Goal: Task Accomplishment & Management: Use online tool/utility

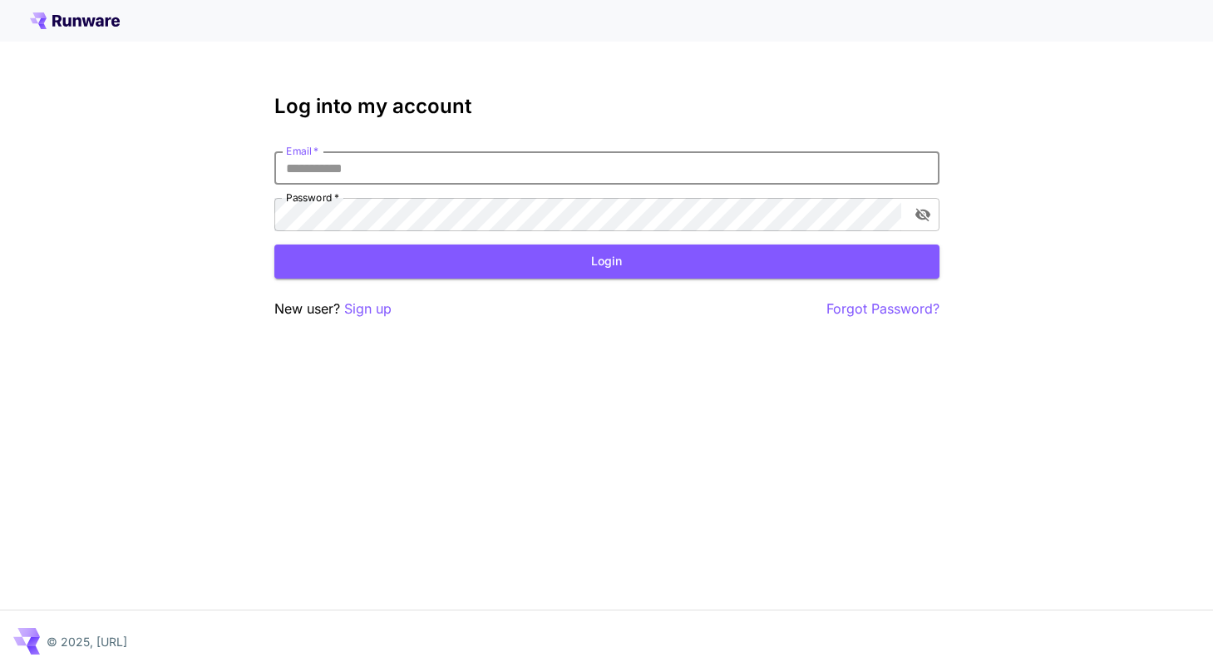
click at [569, 172] on input "Email   *" at bounding box center [606, 167] width 665 height 33
type input "**********"
click button "Login" at bounding box center [606, 261] width 665 height 34
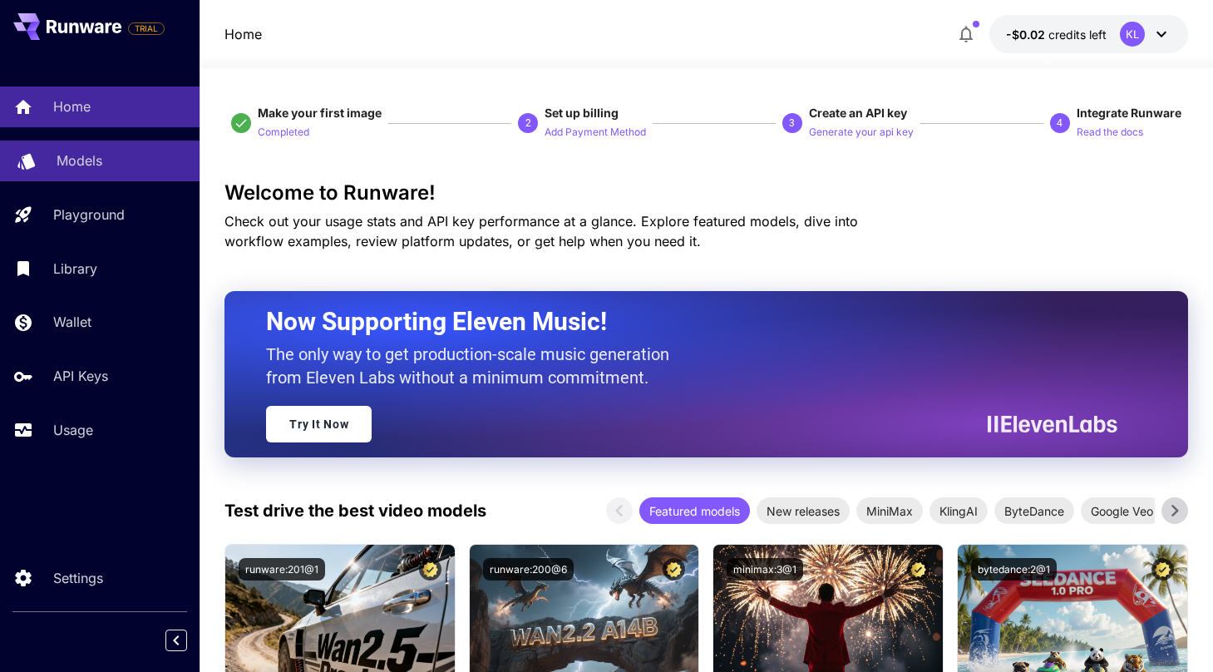
click at [88, 170] on link "Models" at bounding box center [99, 160] width 199 height 41
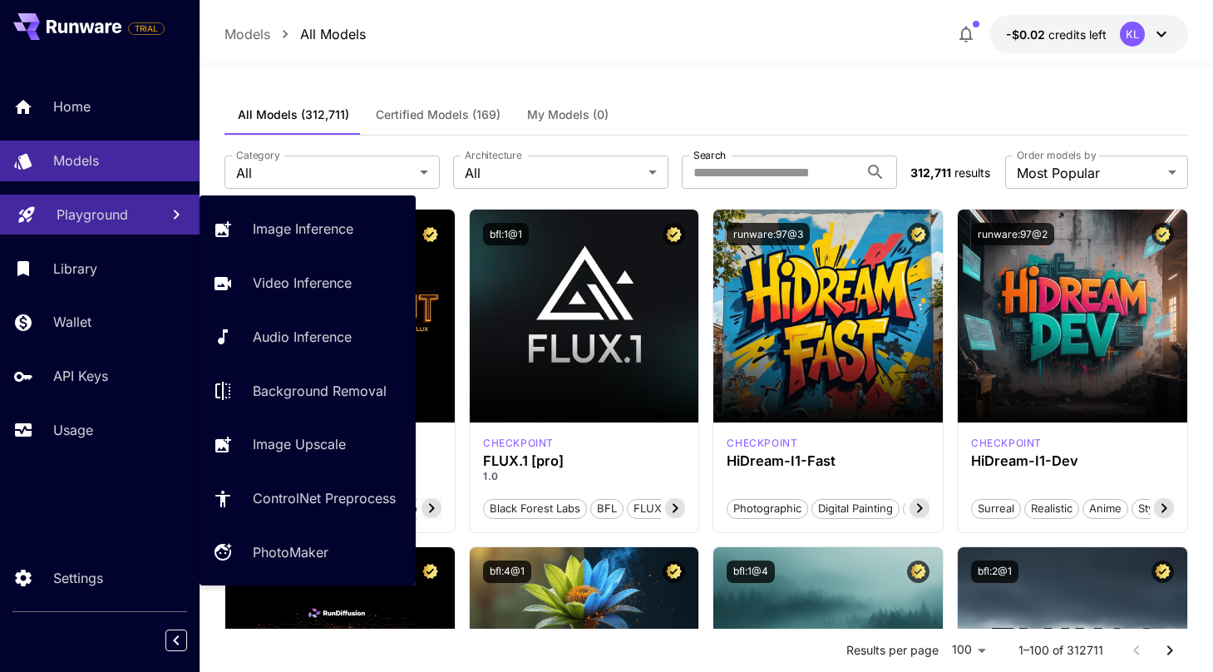
click at [91, 221] on p "Playground" at bounding box center [92, 214] width 71 height 20
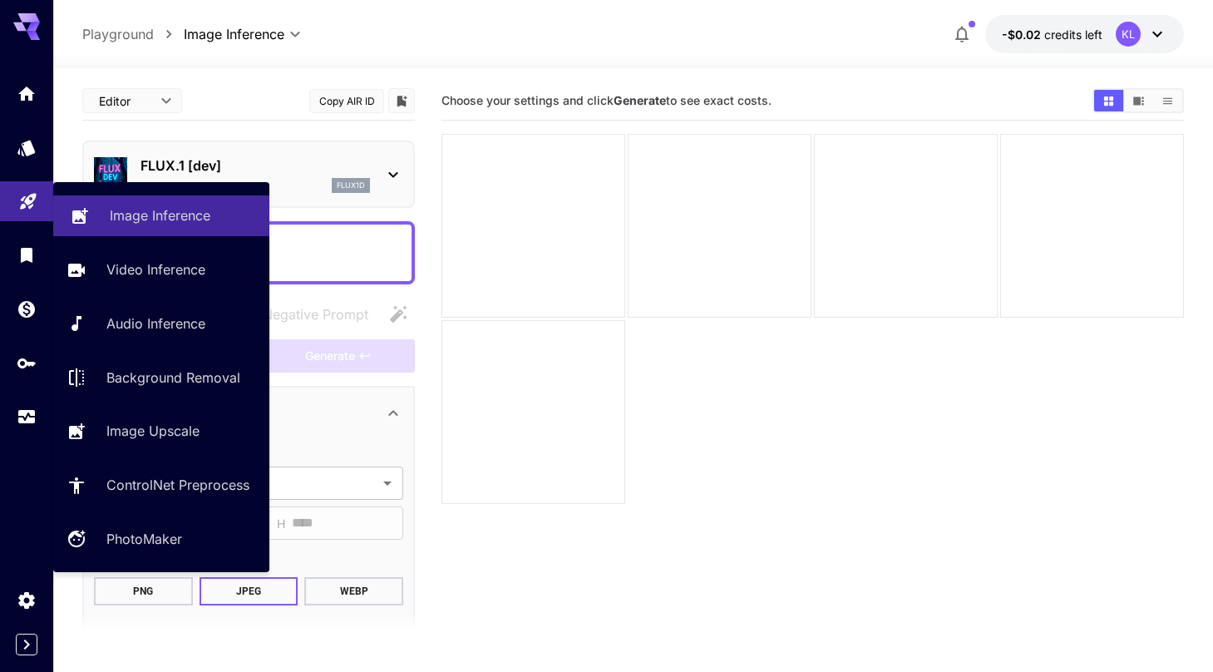
click at [135, 214] on p "Image Inference" at bounding box center [160, 215] width 101 height 20
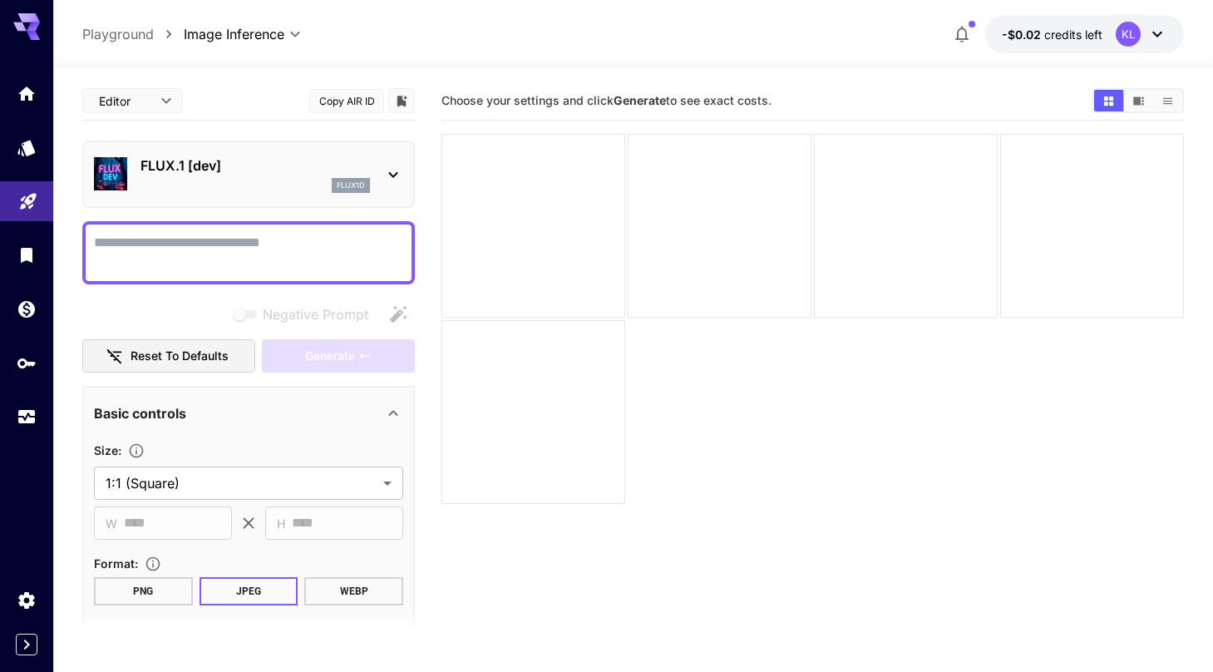
click at [326, 251] on textarea "Negative Prompt" at bounding box center [248, 253] width 309 height 40
click at [1157, 33] on icon at bounding box center [1157, 34] width 20 height 20
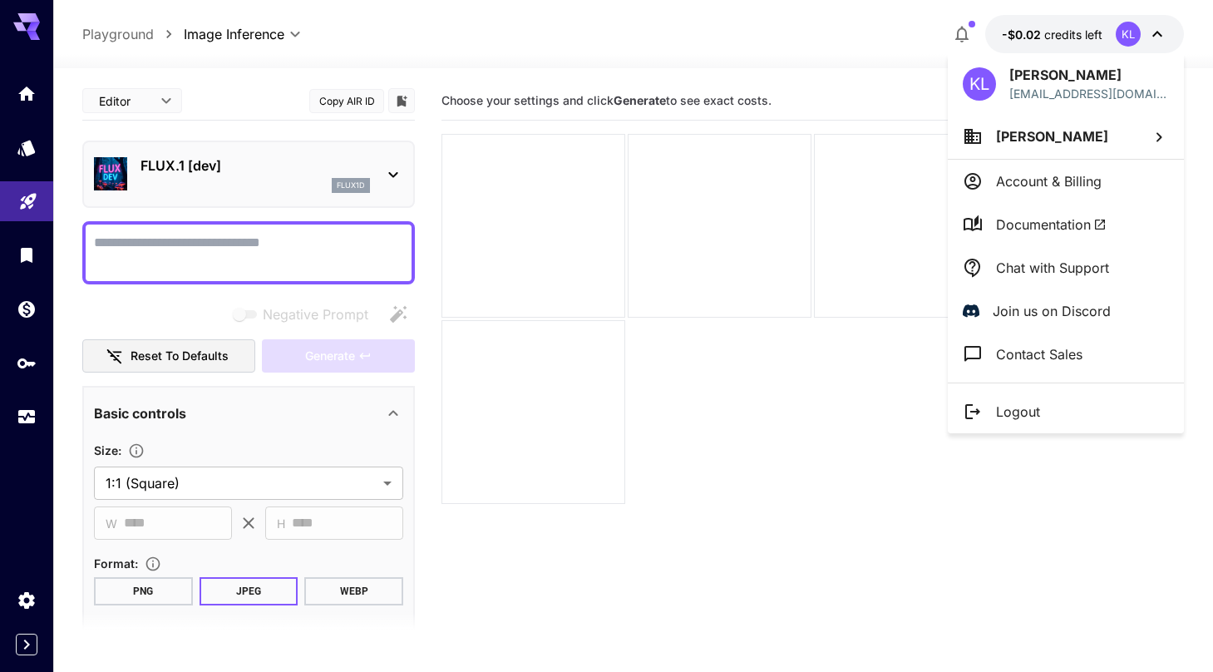
click at [1154, 28] on div at bounding box center [606, 336] width 1213 height 672
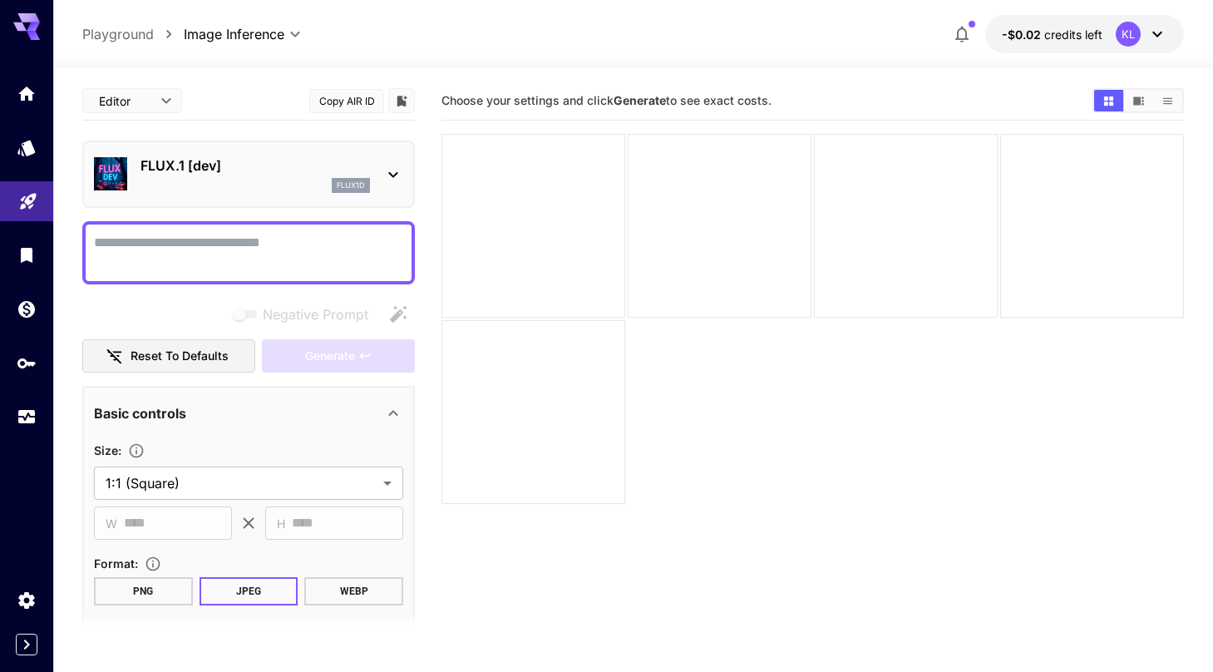
click at [1157, 34] on icon at bounding box center [1157, 34] width 20 height 20
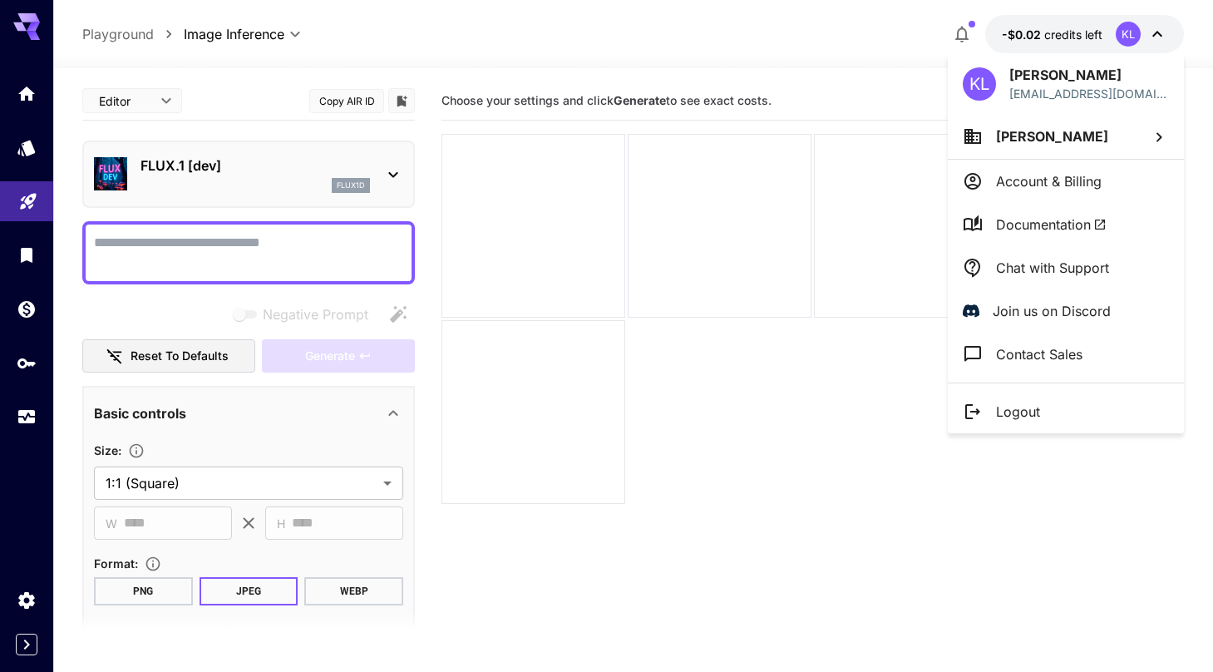
click at [1153, 31] on div at bounding box center [606, 336] width 1213 height 672
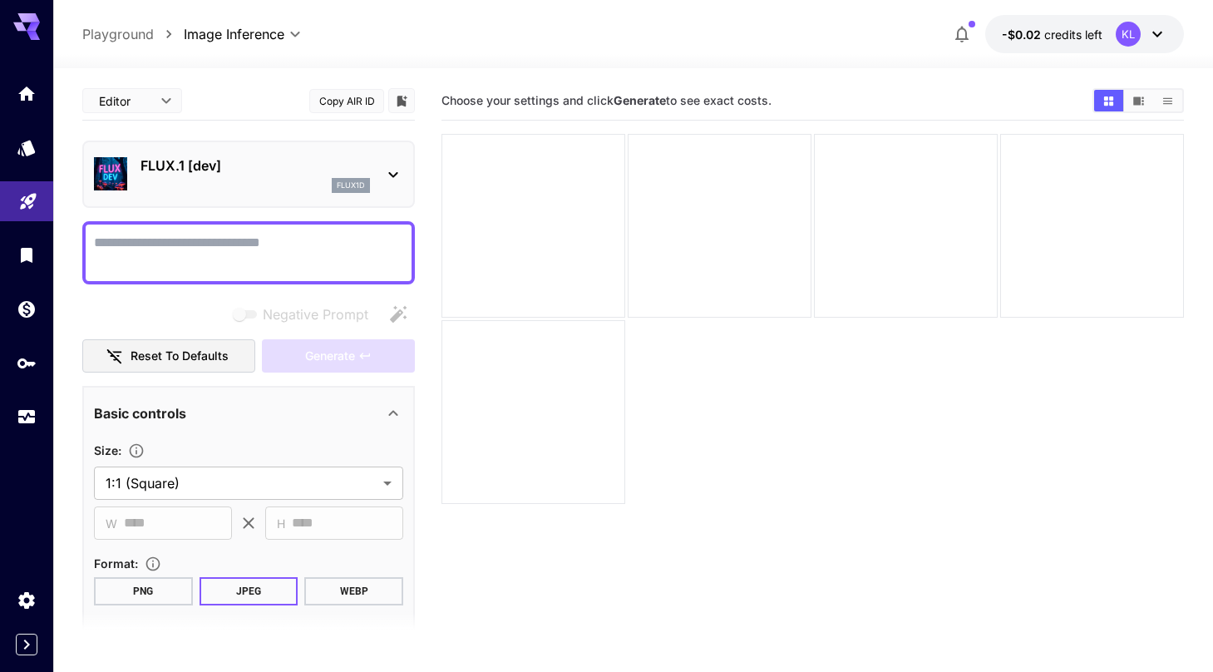
click at [169, 99] on body "**********" at bounding box center [606, 401] width 1213 height 803
click at [258, 110] on div at bounding box center [606, 336] width 1213 height 672
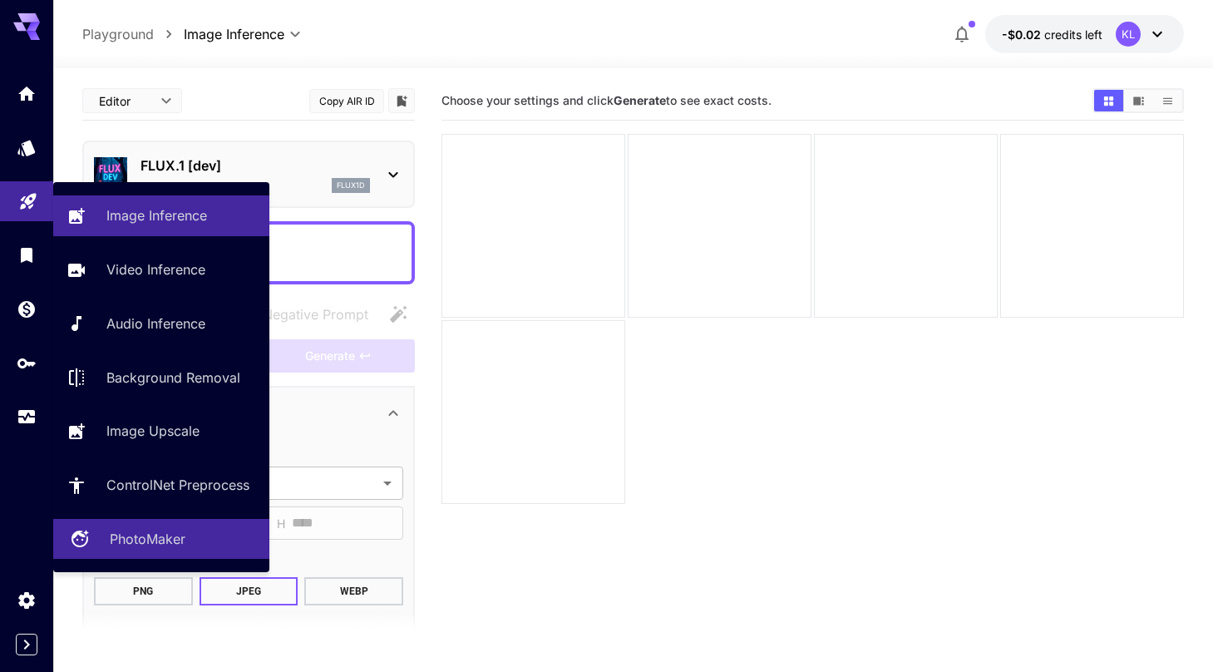
click at [140, 553] on link "PhotoMaker" at bounding box center [161, 539] width 216 height 41
type input "**********"
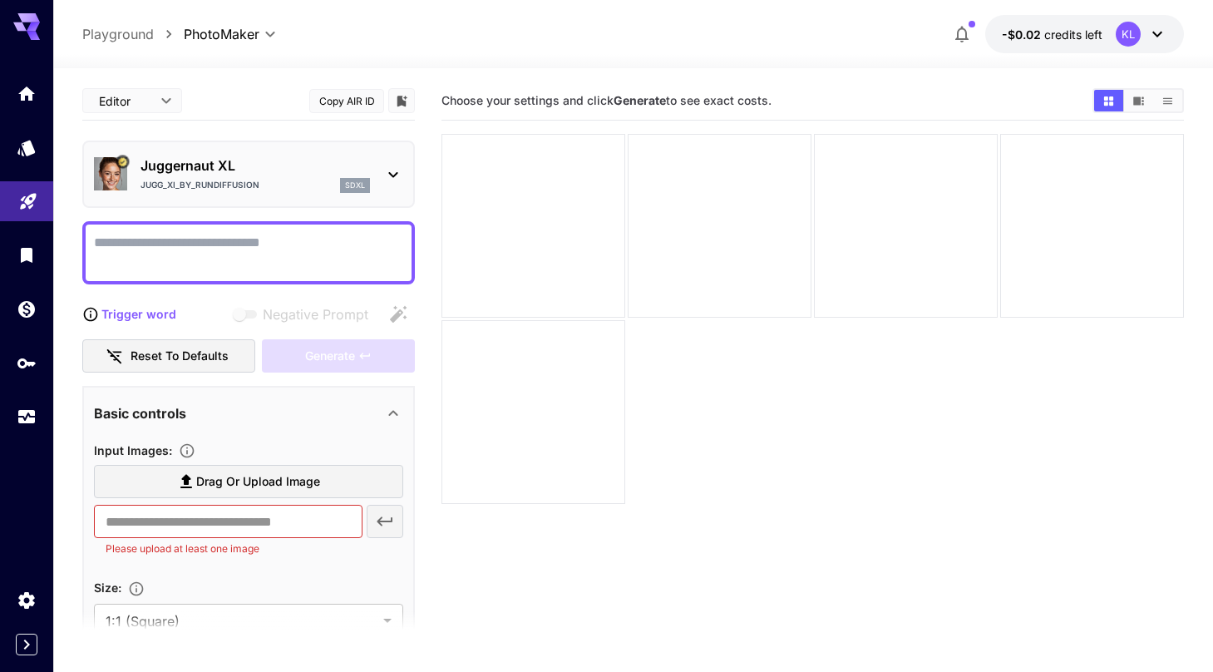
click at [203, 247] on textarea "Negative Prompt" at bounding box center [248, 253] width 309 height 40
click at [37, 21] on icon at bounding box center [26, 21] width 27 height 17
click at [25, 90] on icon "Home" at bounding box center [28, 88] width 17 height 14
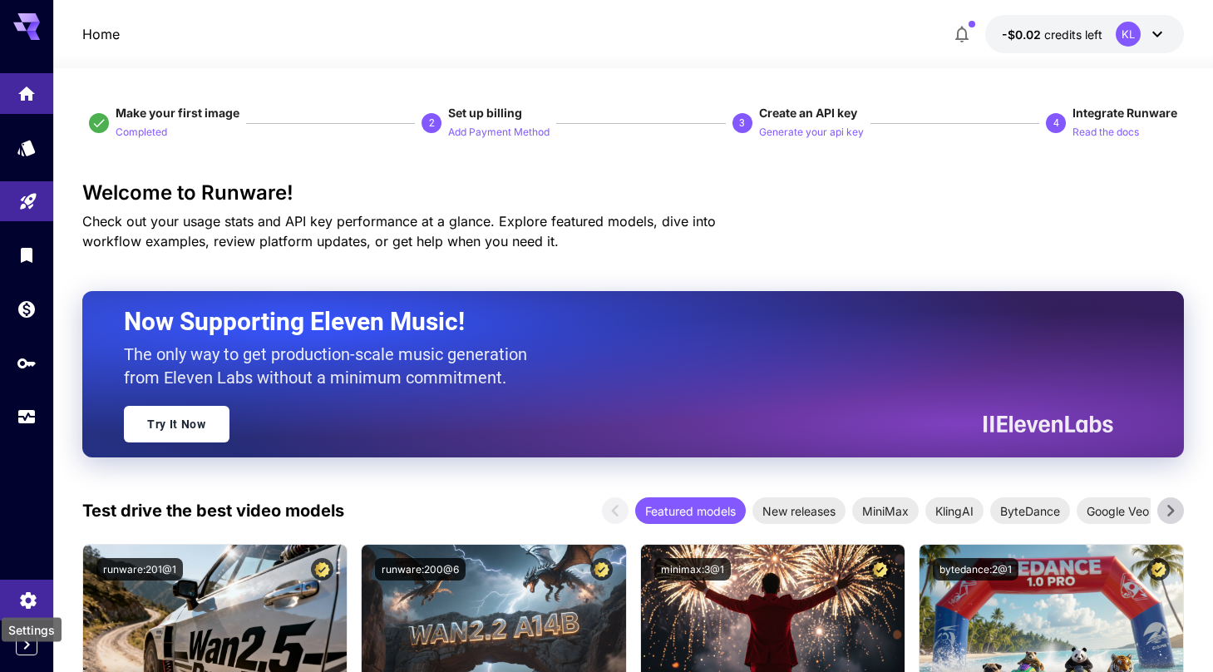
click at [26, 601] on icon "Settings" at bounding box center [28, 595] width 16 height 17
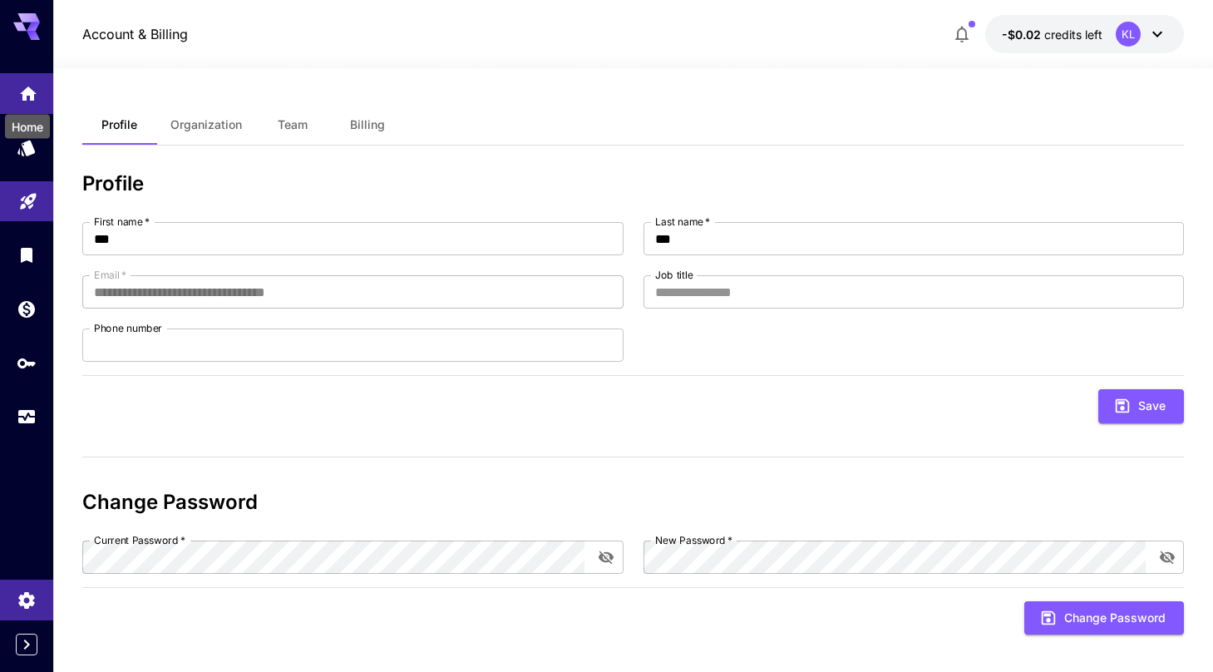
click at [23, 86] on icon "Home" at bounding box center [28, 88] width 17 height 14
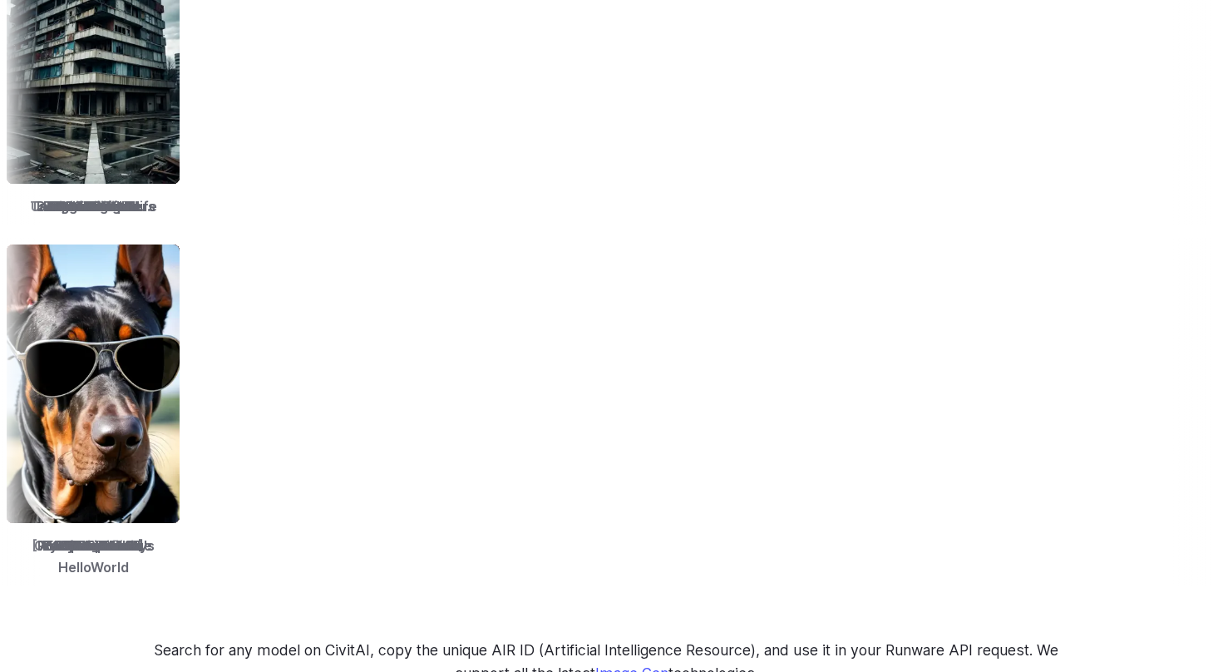
scroll to position [2313, 0]
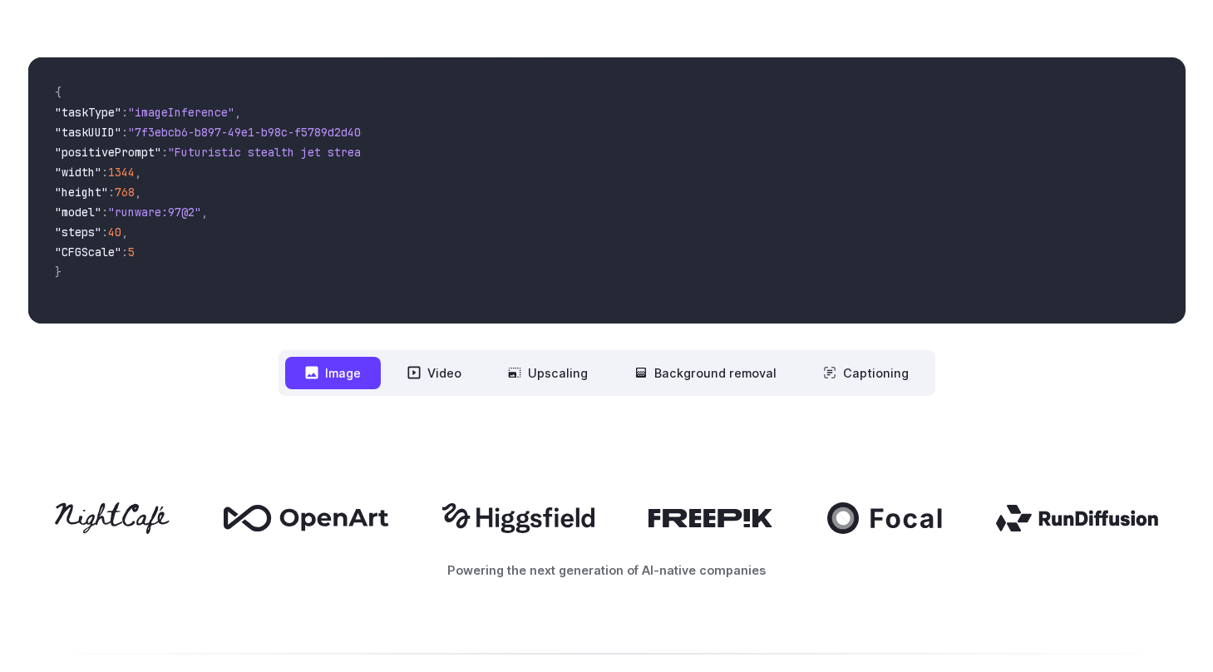
scroll to position [0, 0]
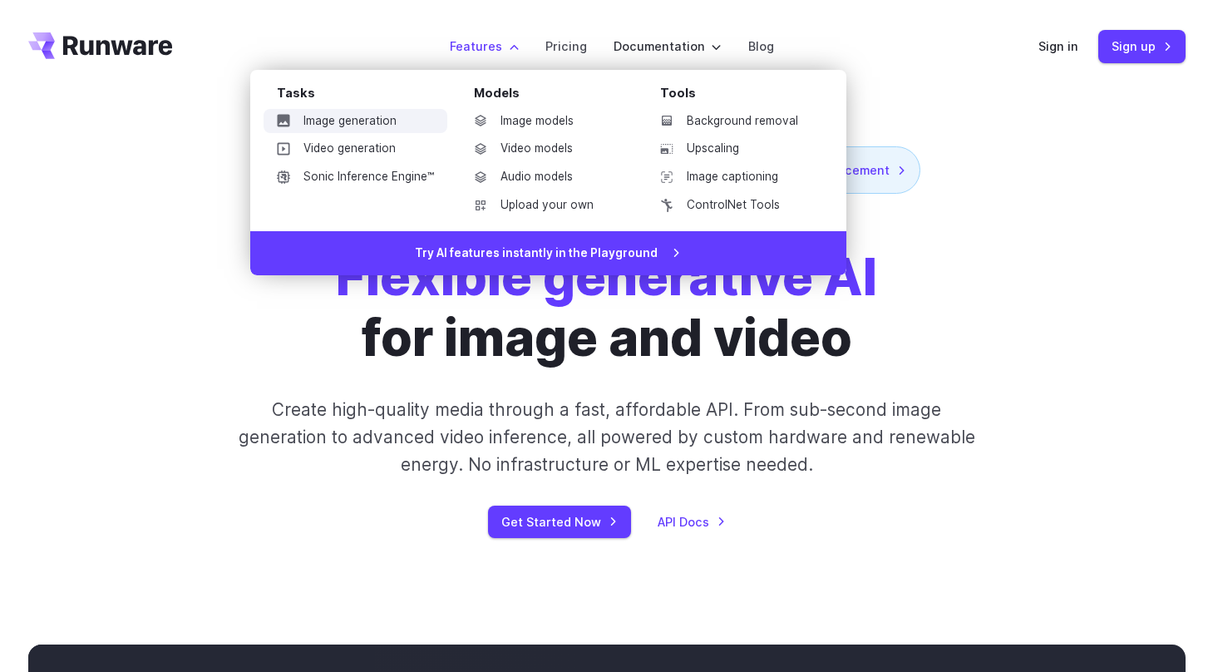
click at [368, 122] on link "Image generation" at bounding box center [355, 121] width 184 height 25
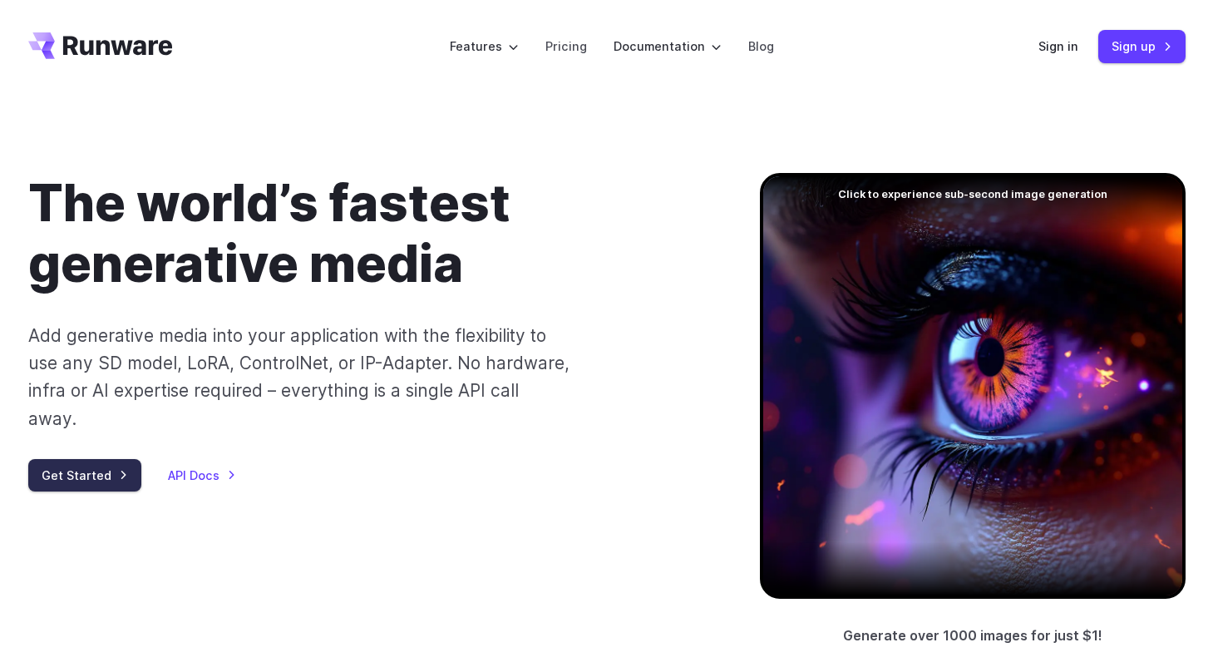
click at [95, 459] on link "Get Started" at bounding box center [84, 475] width 113 height 32
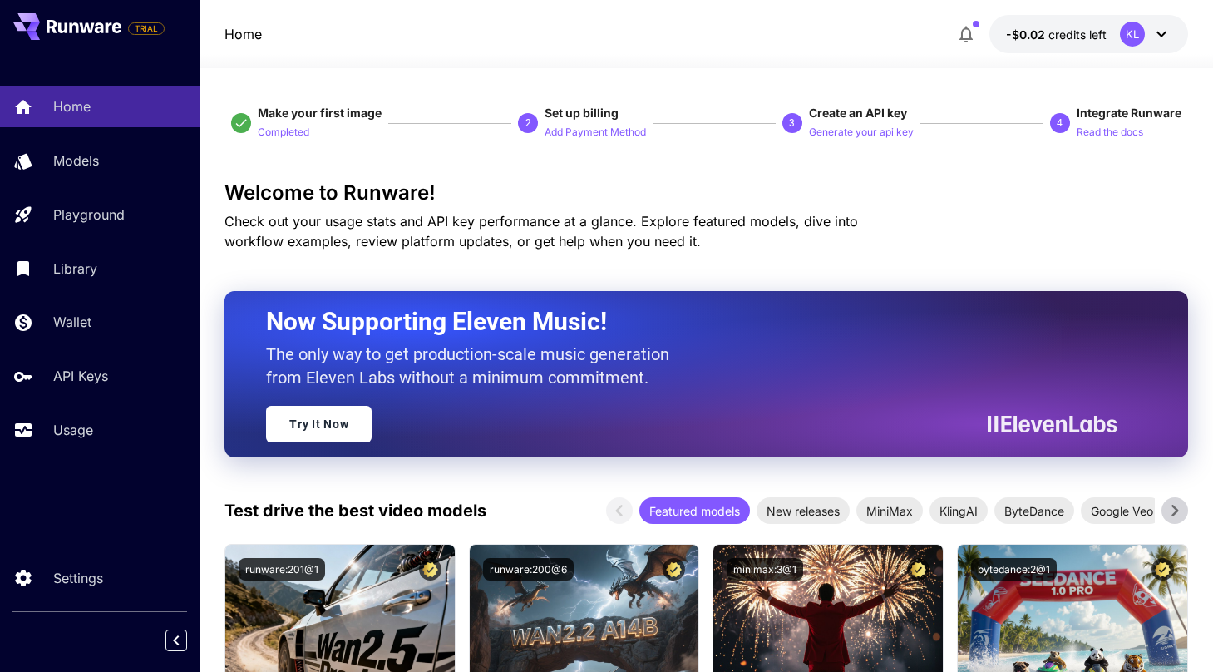
click at [1164, 30] on icon at bounding box center [1161, 34] width 20 height 20
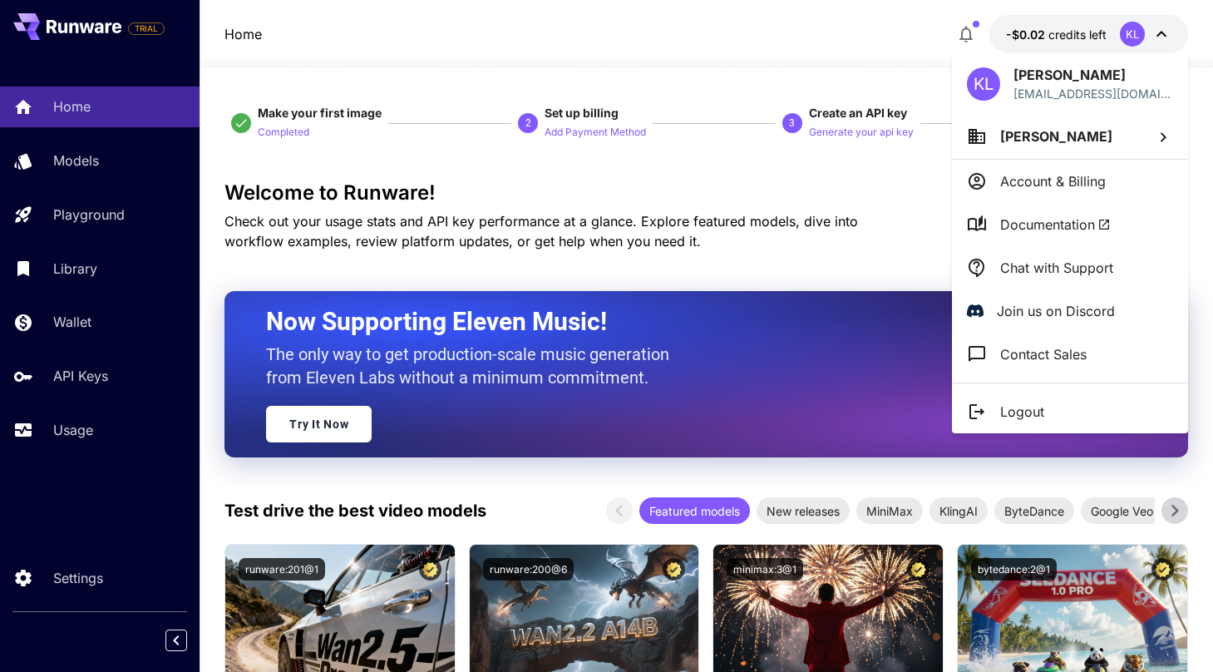
click at [1164, 30] on div at bounding box center [606, 336] width 1213 height 672
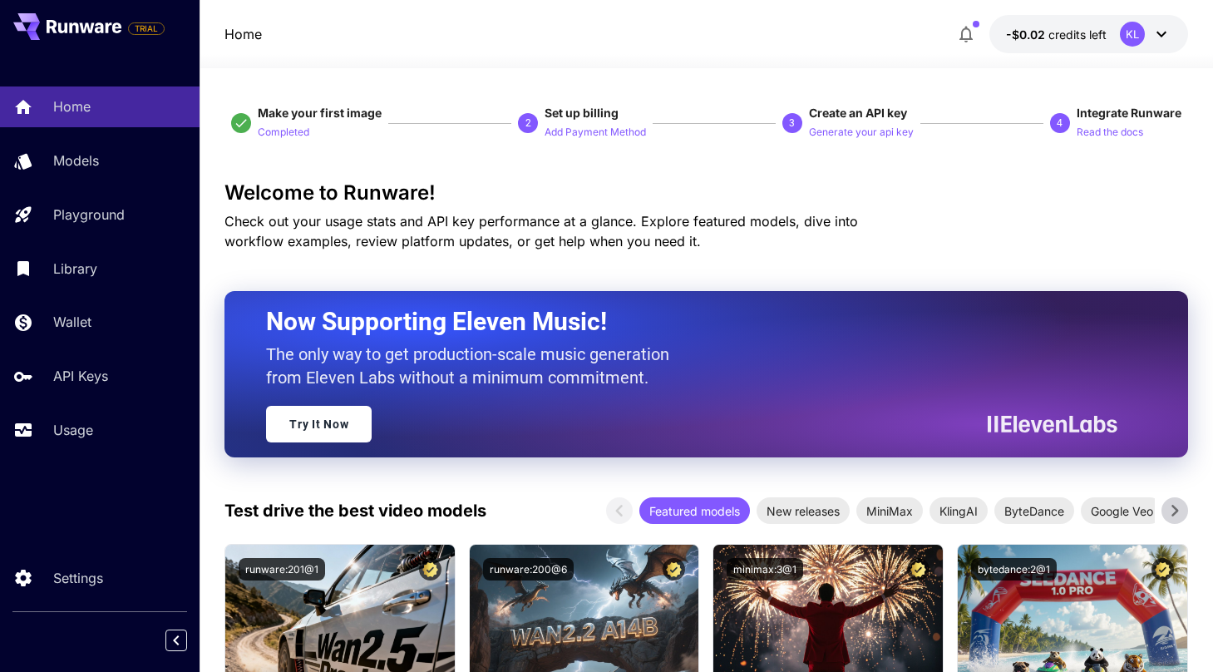
click at [1158, 36] on icon at bounding box center [1161, 34] width 20 height 20
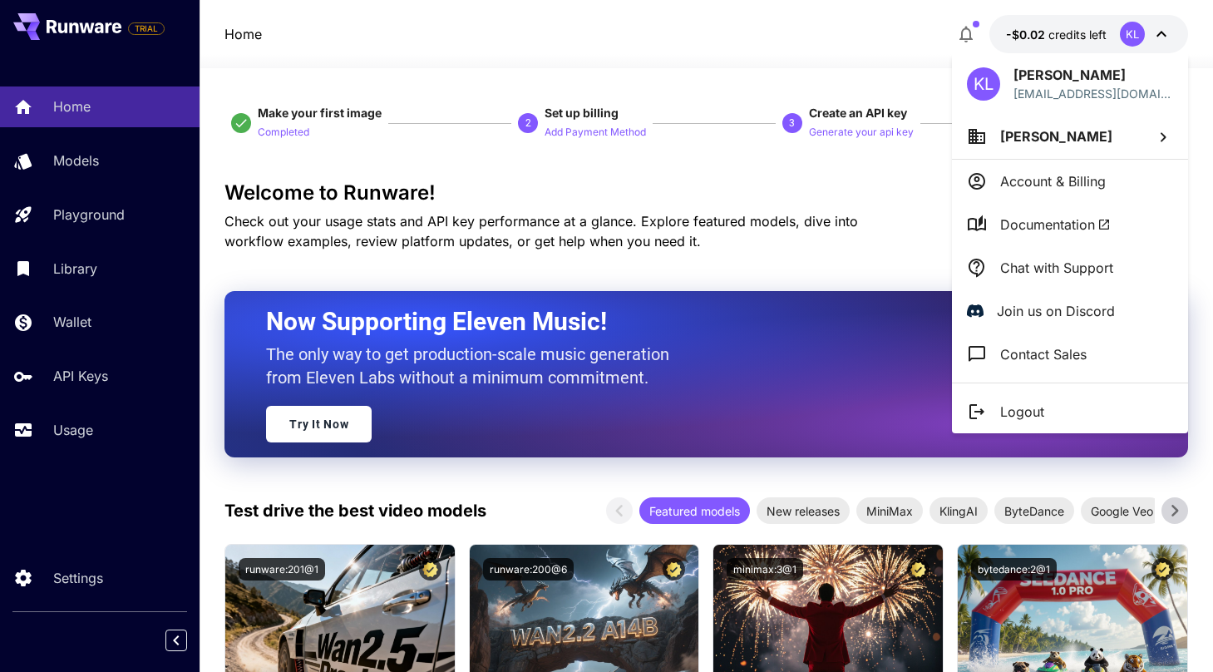
click at [1001, 407] on p "Logout" at bounding box center [1022, 411] width 44 height 20
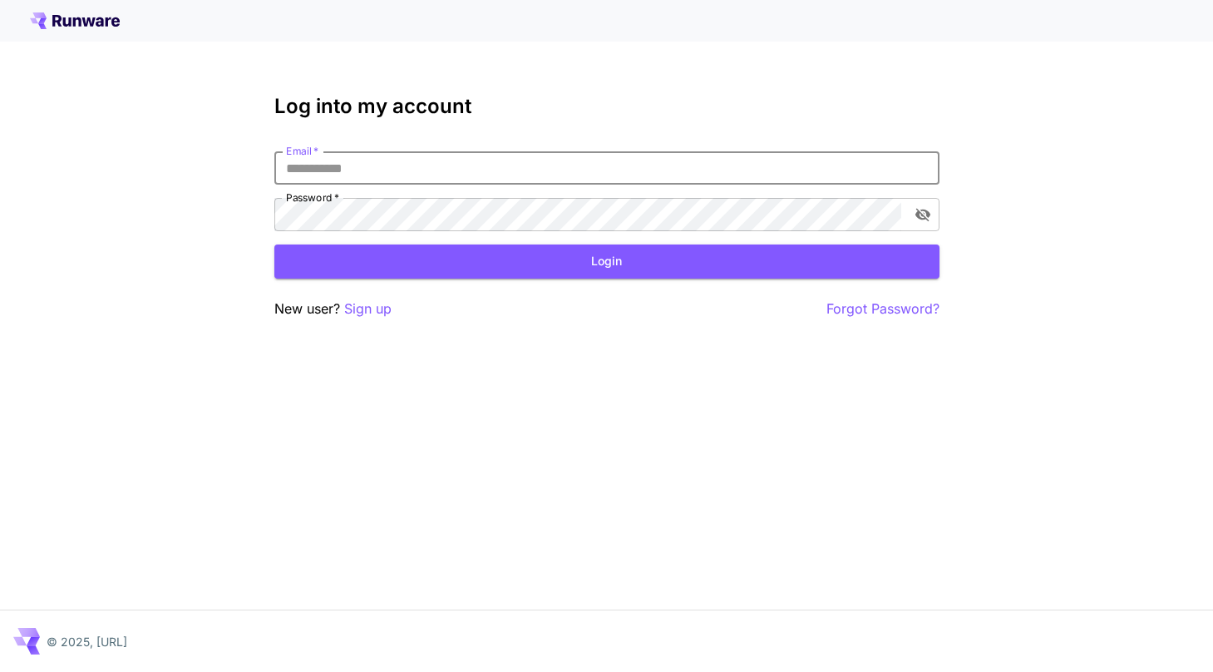
click at [555, 174] on input "Email   *" at bounding box center [606, 167] width 665 height 33
type input "**********"
click button "Login" at bounding box center [606, 261] width 665 height 34
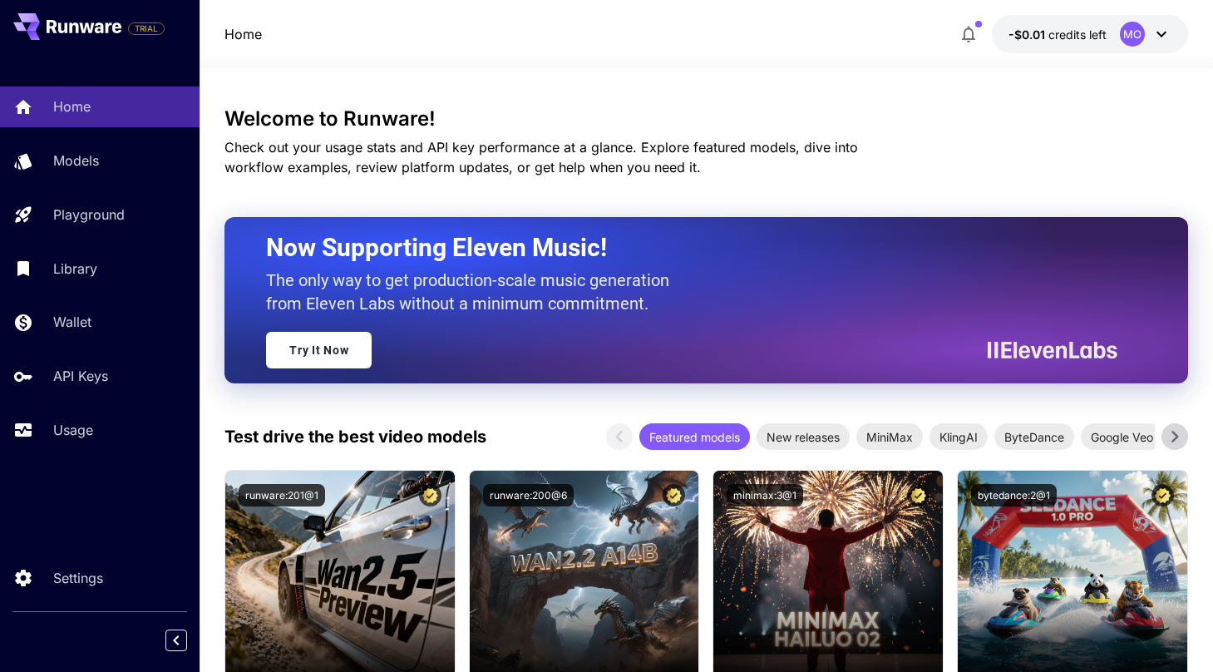
scroll to position [136, 0]
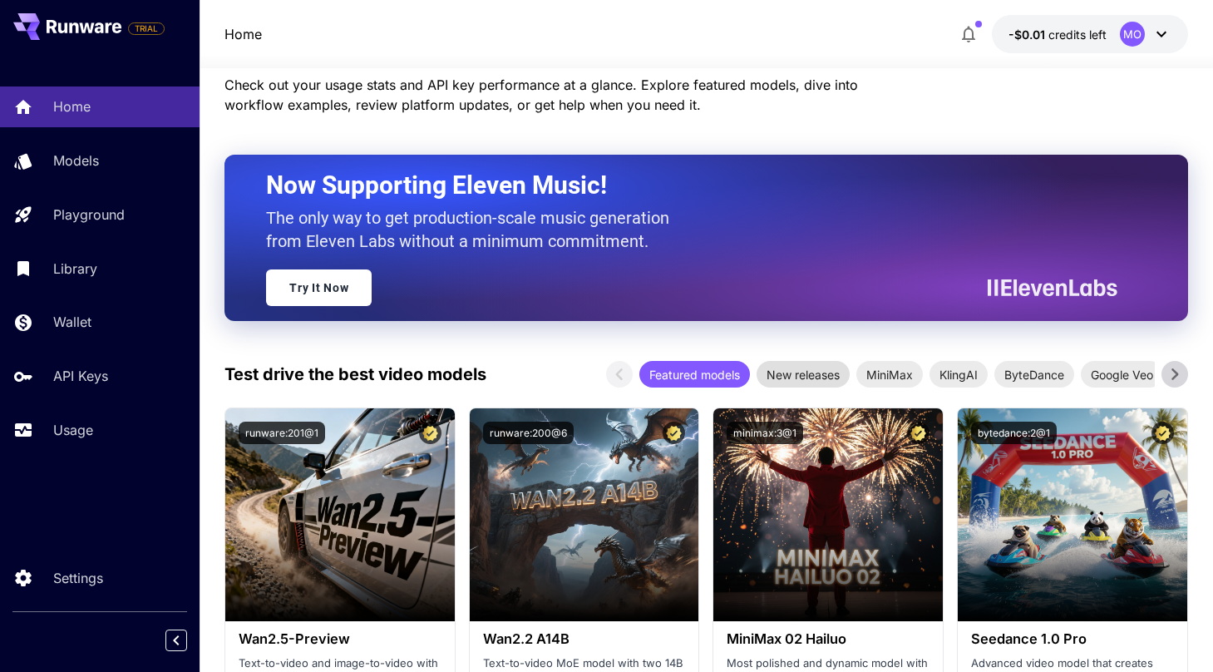
click at [784, 367] on span "New releases" at bounding box center [802, 374] width 93 height 17
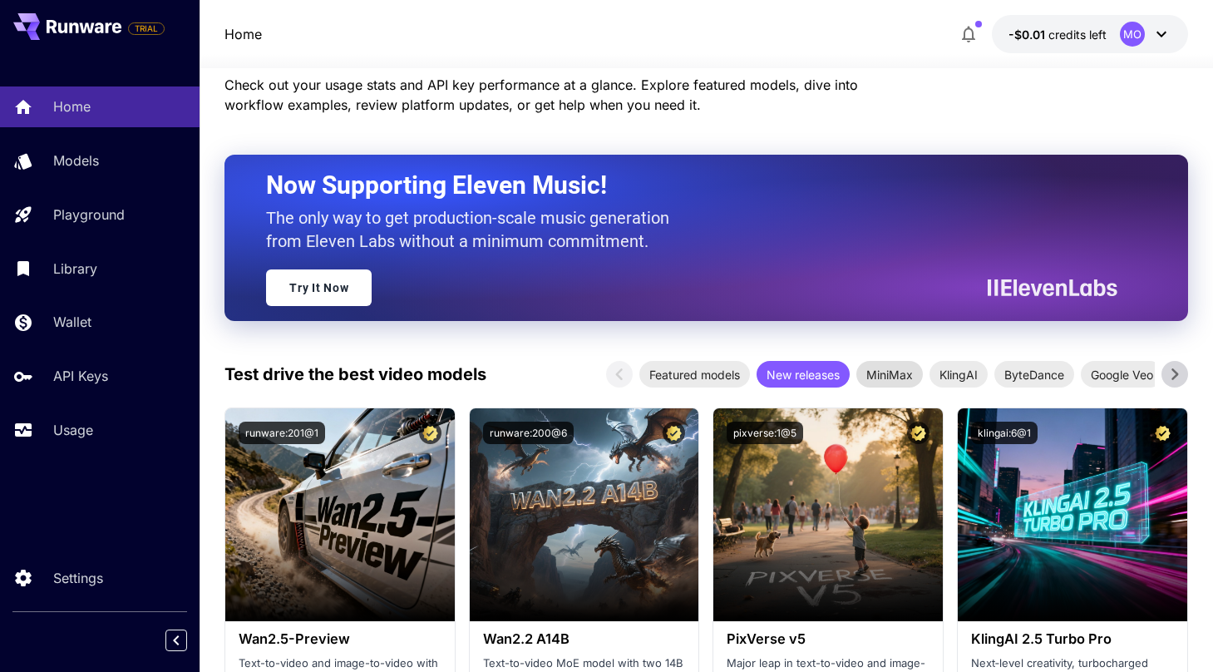
click at [889, 372] on span "MiniMax" at bounding box center [889, 374] width 66 height 17
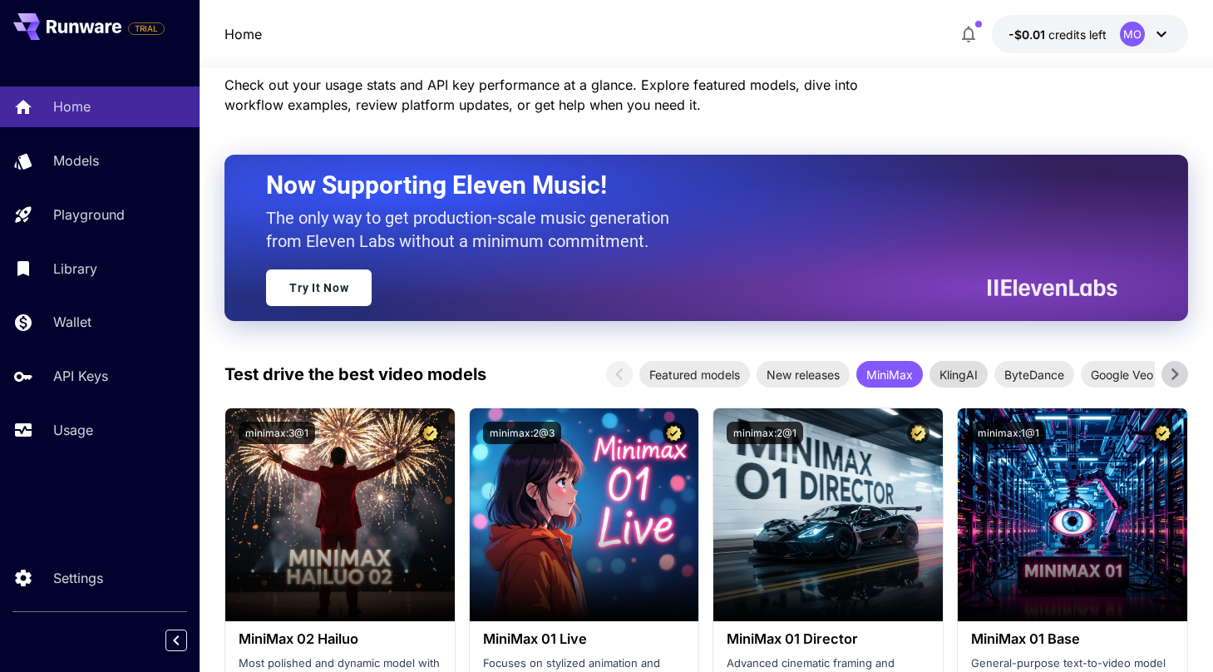
click at [956, 376] on span "KlingAI" at bounding box center [958, 374] width 58 height 17
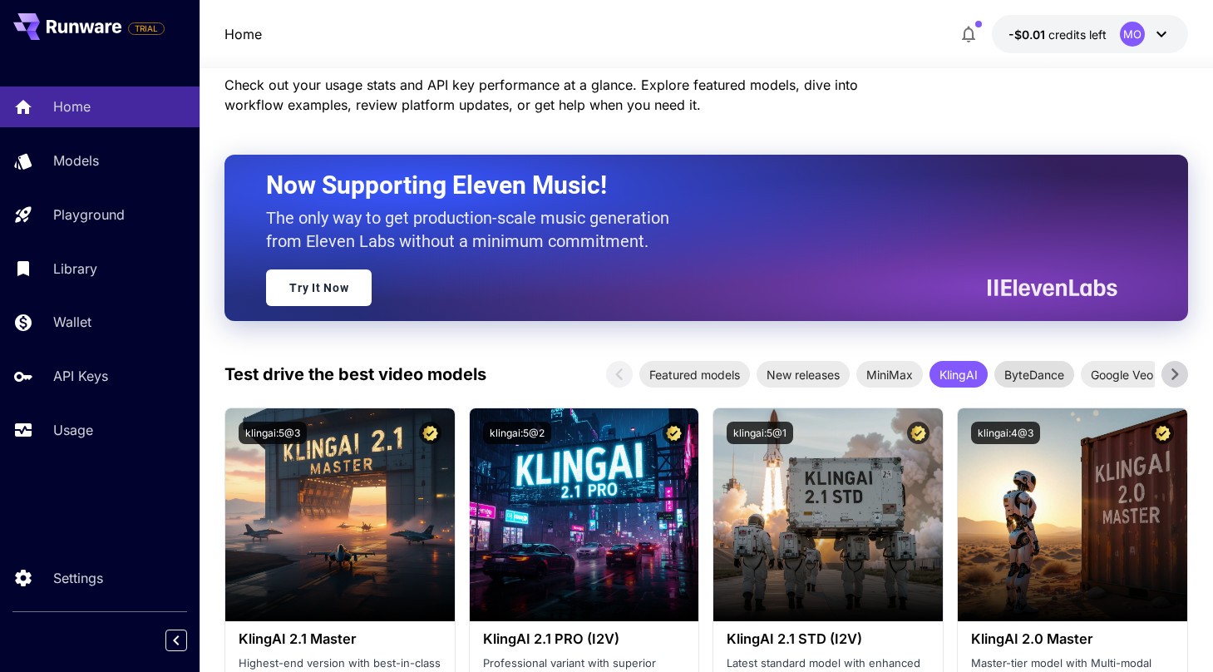
click at [1037, 372] on span "ByteDance" at bounding box center [1034, 374] width 80 height 17
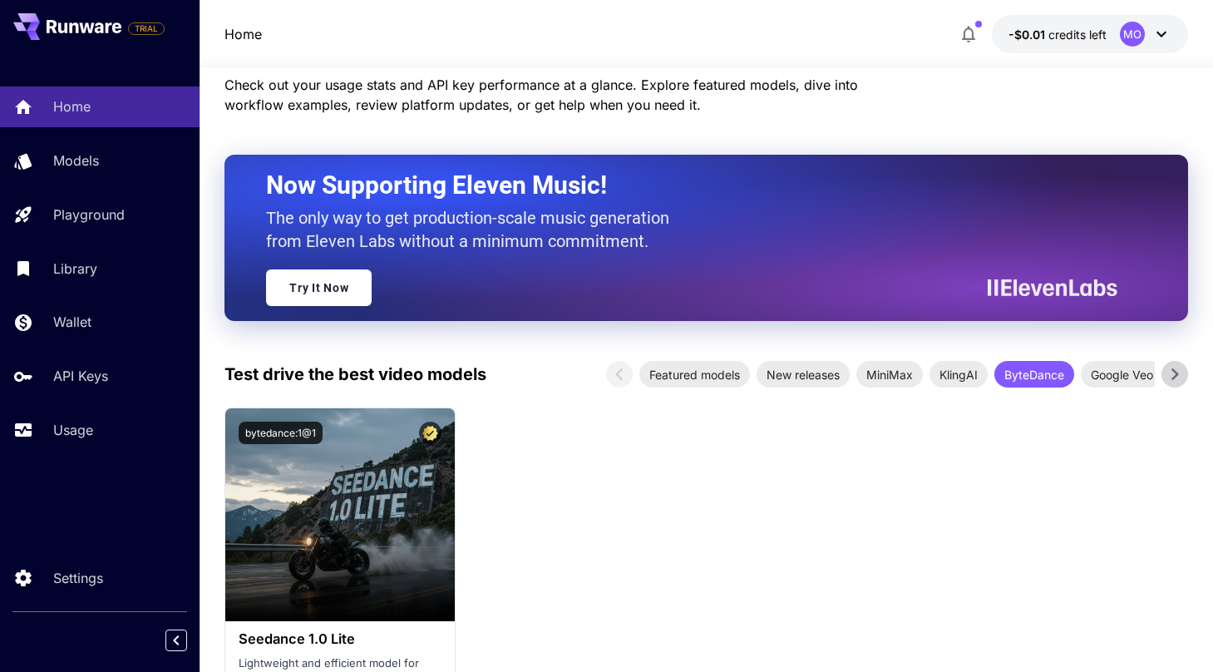
click at [1172, 367] on icon at bounding box center [1174, 374] width 25 height 25
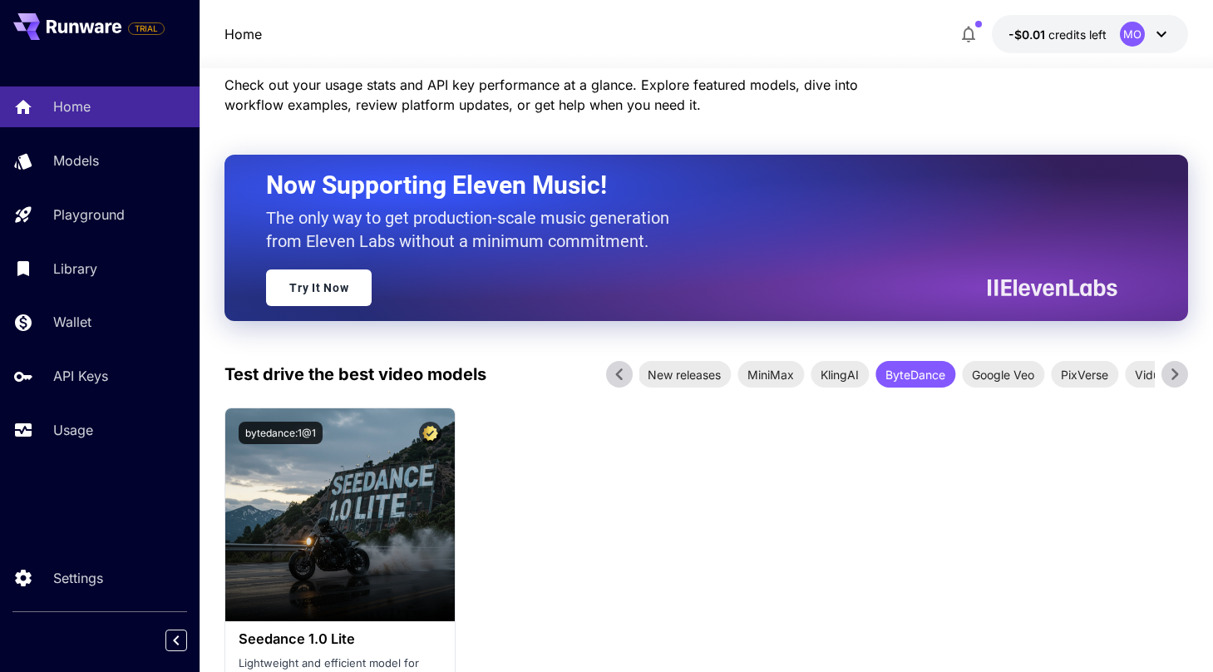
click at [1172, 367] on icon at bounding box center [1174, 374] width 25 height 25
click at [1119, 376] on span "Vidu" at bounding box center [1126, 374] width 45 height 17
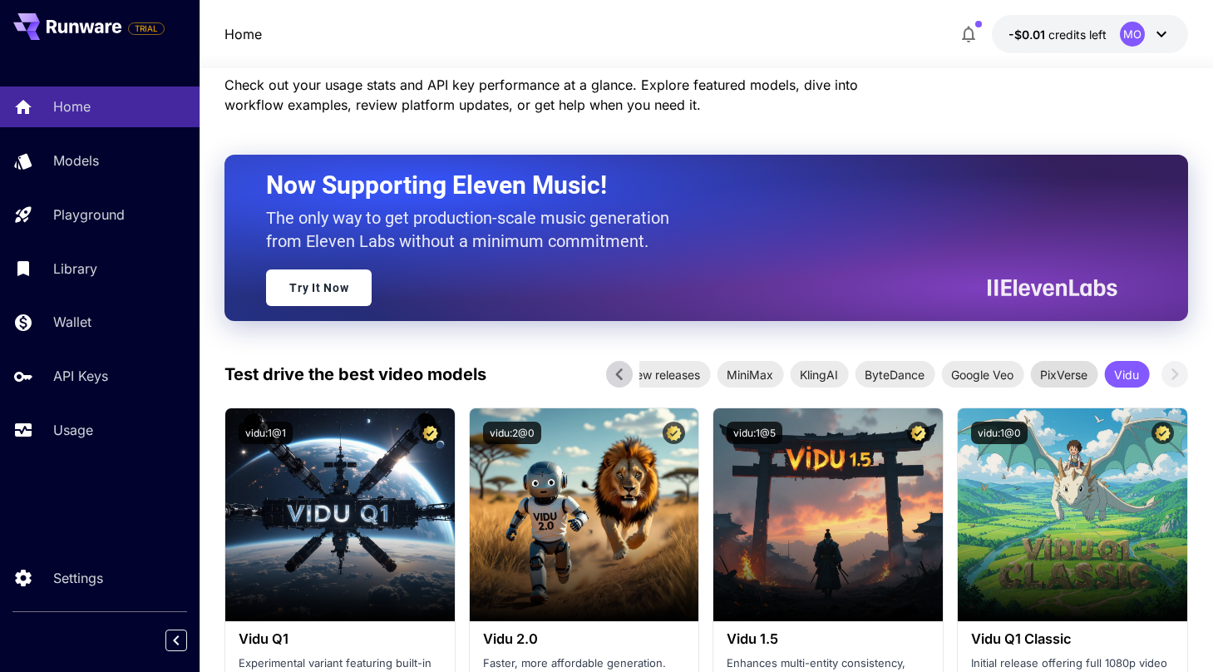
click at [1063, 371] on span "PixVerse" at bounding box center [1063, 374] width 67 height 17
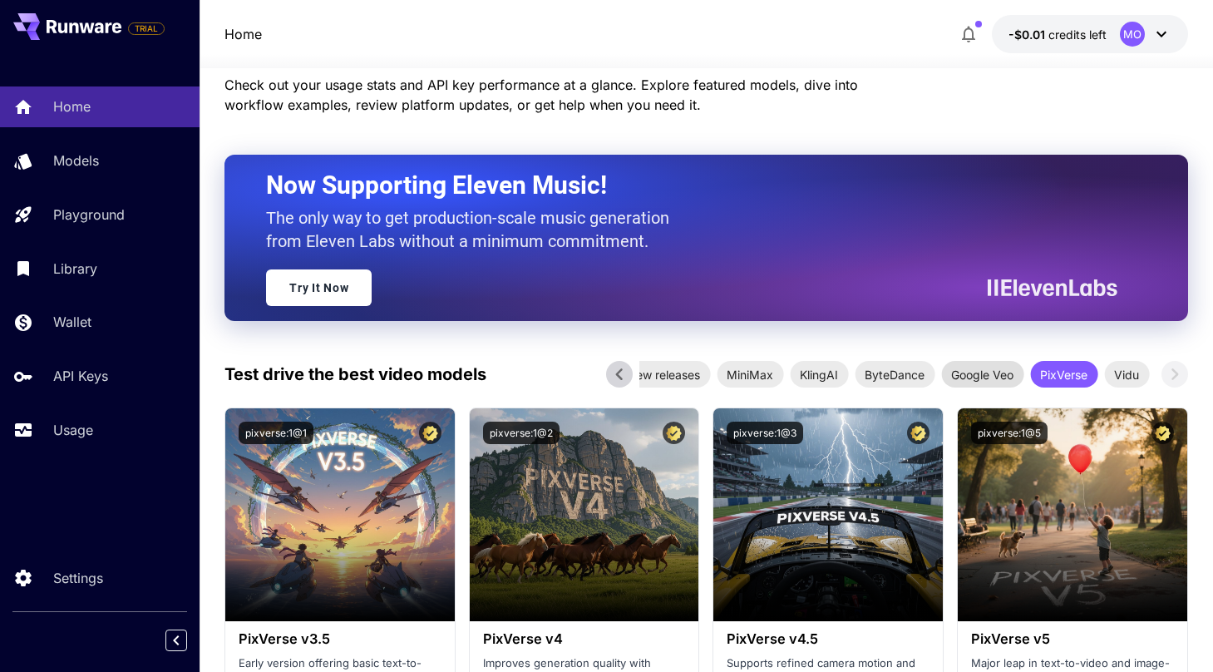
click at [981, 369] on span "Google Veo" at bounding box center [982, 374] width 82 height 17
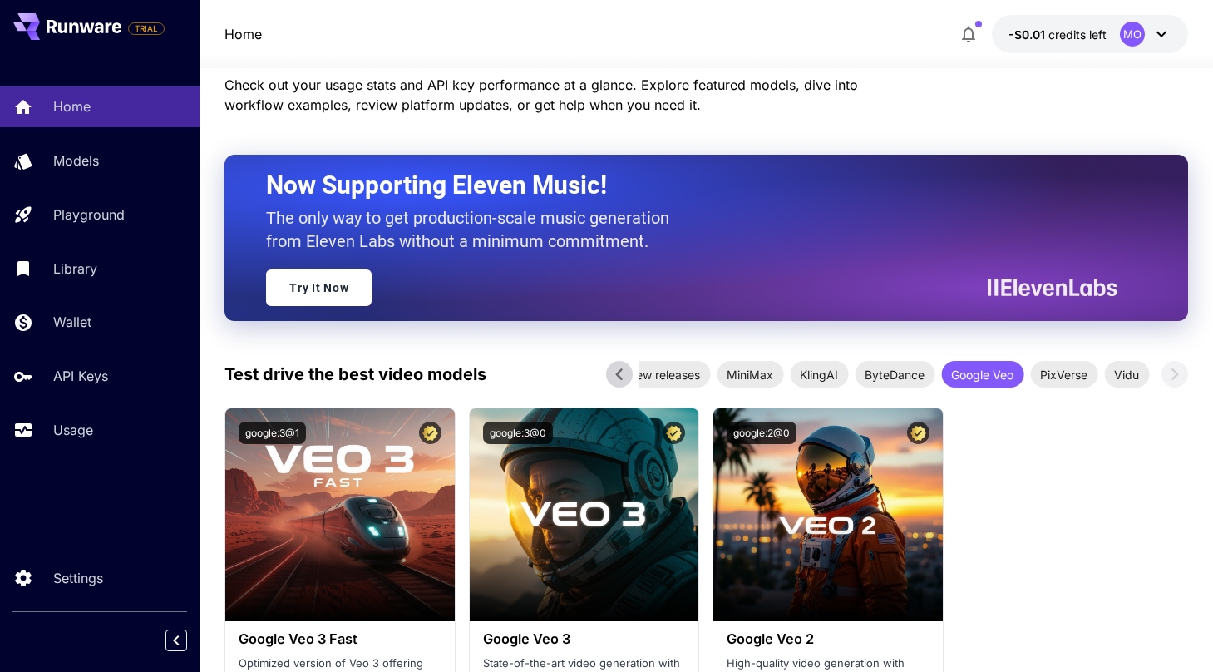
click at [615, 371] on icon at bounding box center [619, 374] width 25 height 25
